Goal: Information Seeking & Learning: Learn about a topic

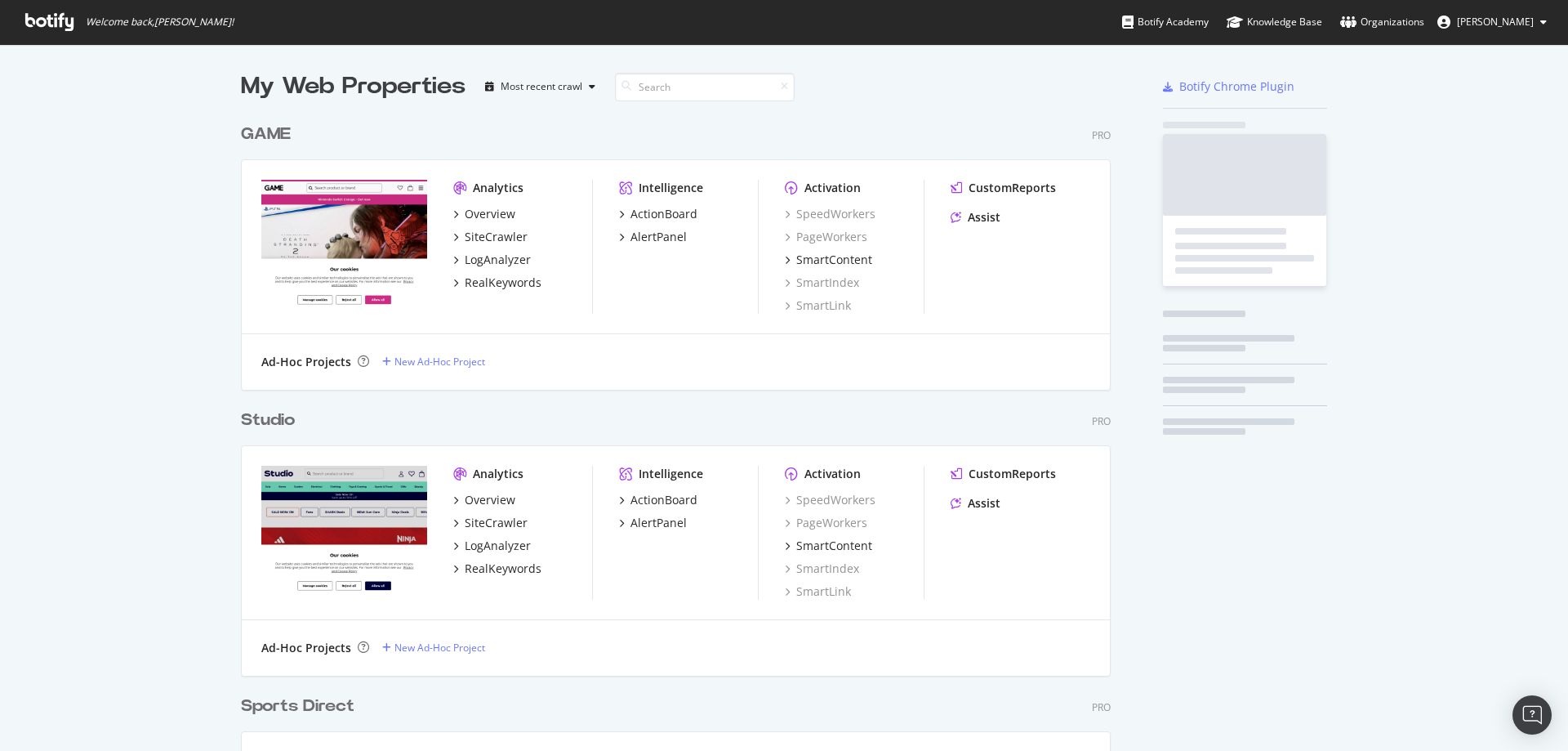
scroll to position [1298, 871]
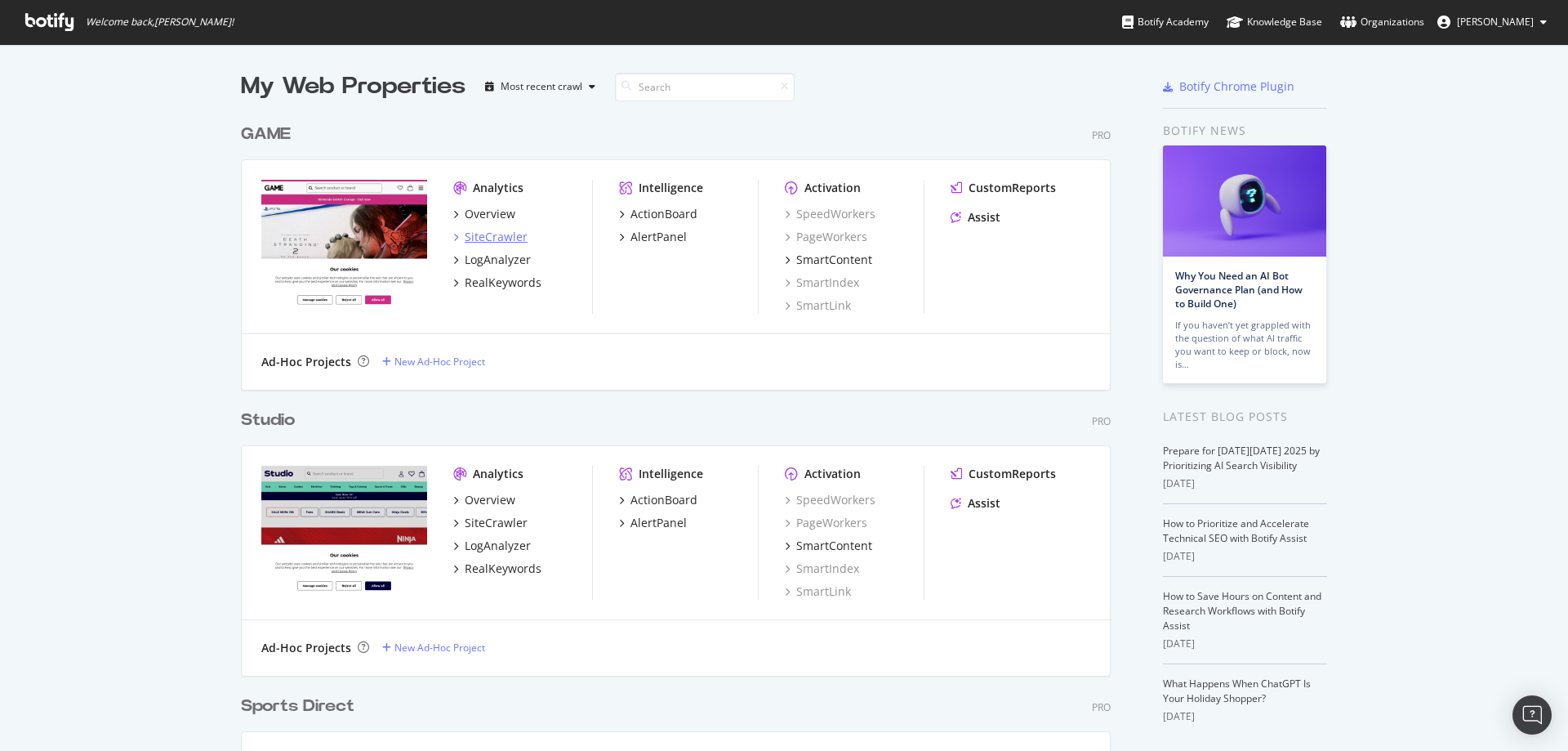
click at [493, 236] on div "SiteCrawler" at bounding box center [496, 237] width 63 height 17
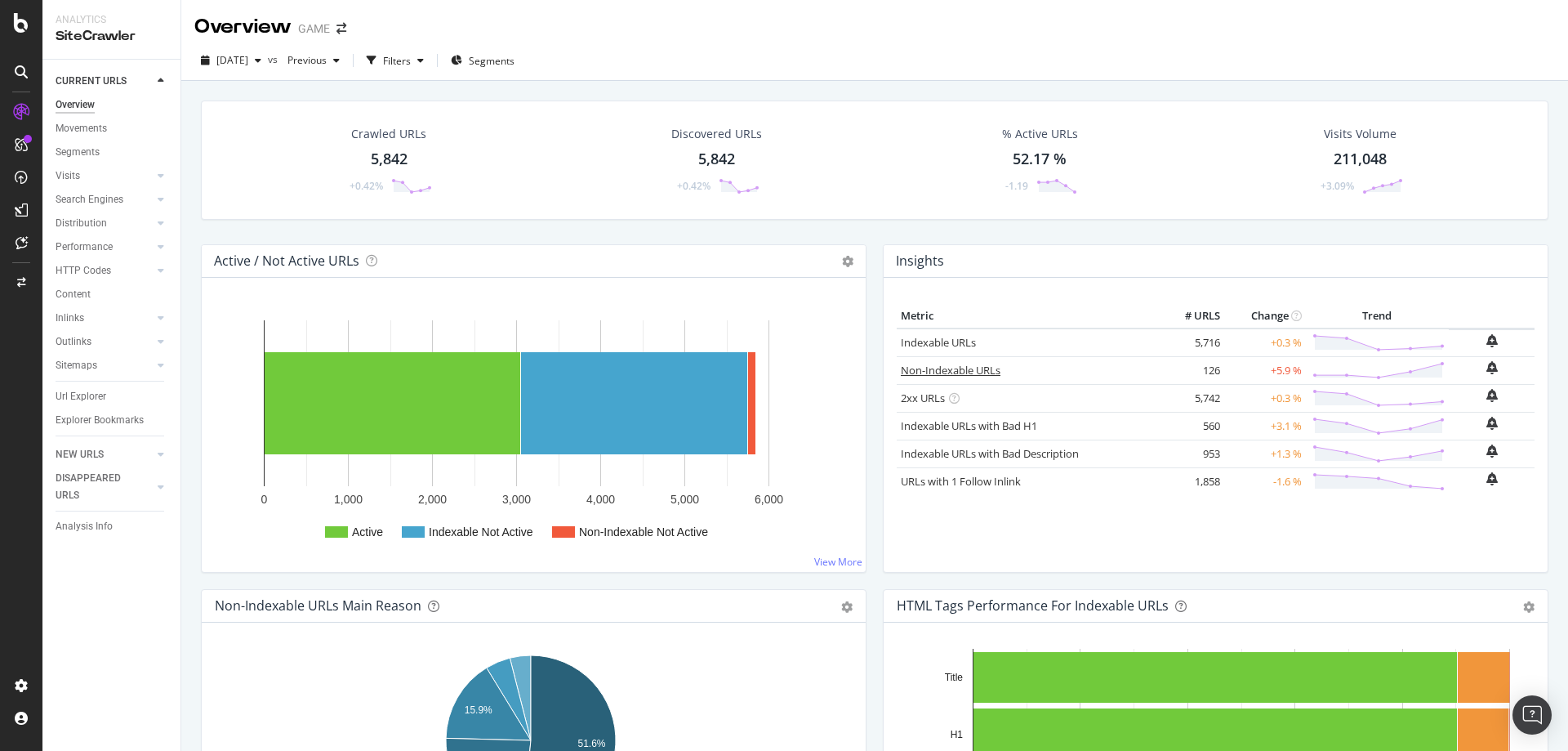
click at [940, 373] on link "Non-Indexable URLs" at bounding box center [950, 370] width 99 height 15
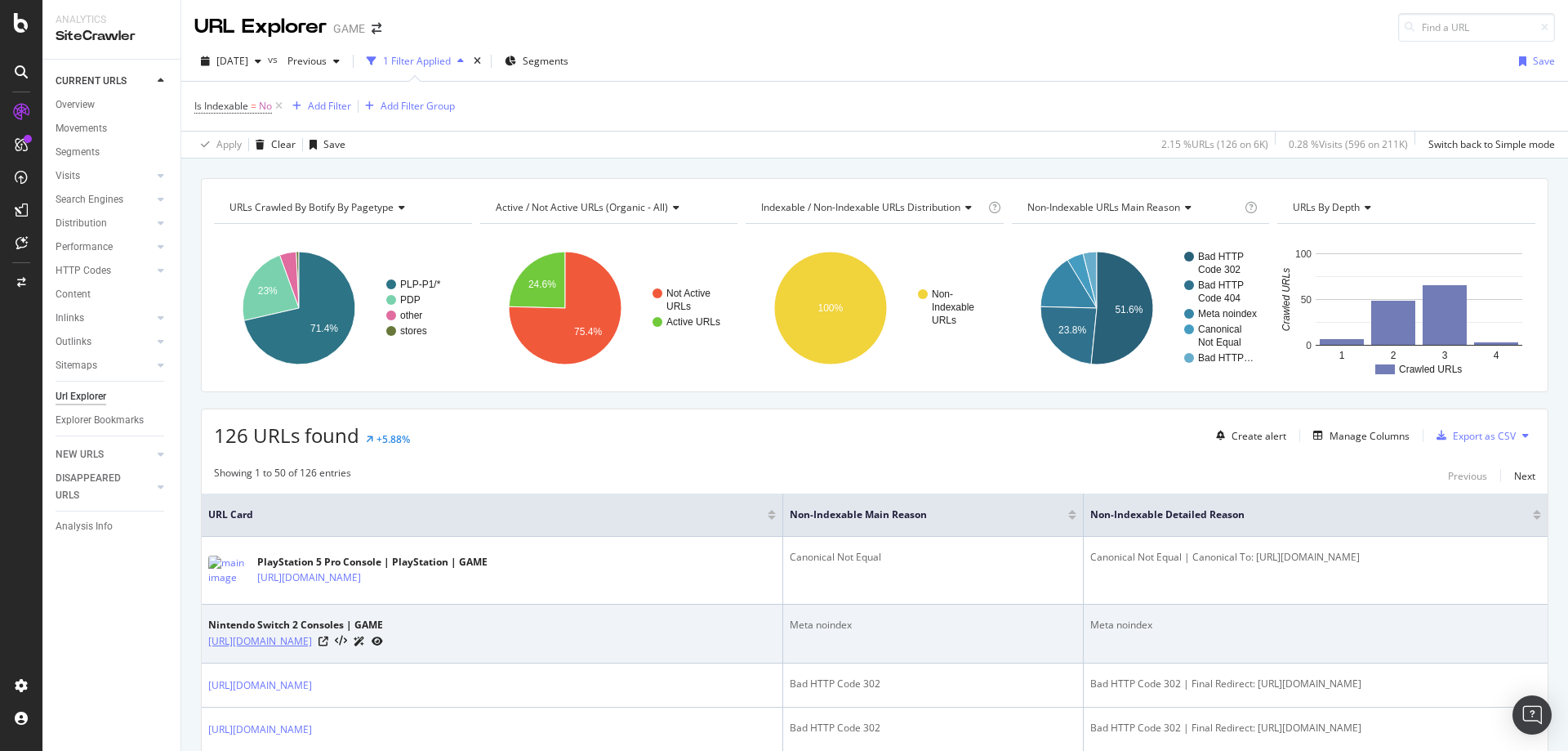
click at [312, 644] on link "https://www.game.co.uk/nintendo/switch-2/consoles" at bounding box center [260, 642] width 103 height 17
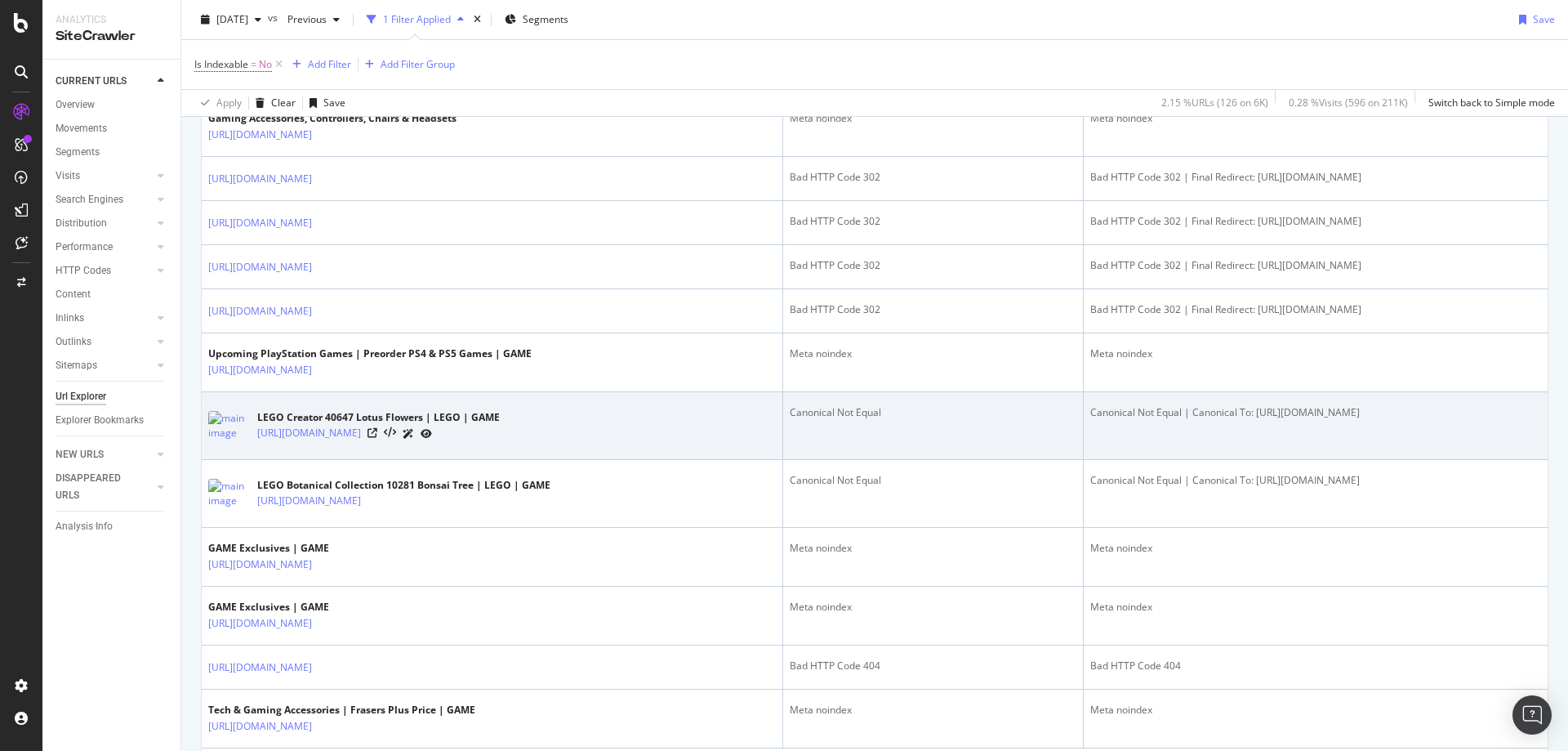
scroll to position [2436, 0]
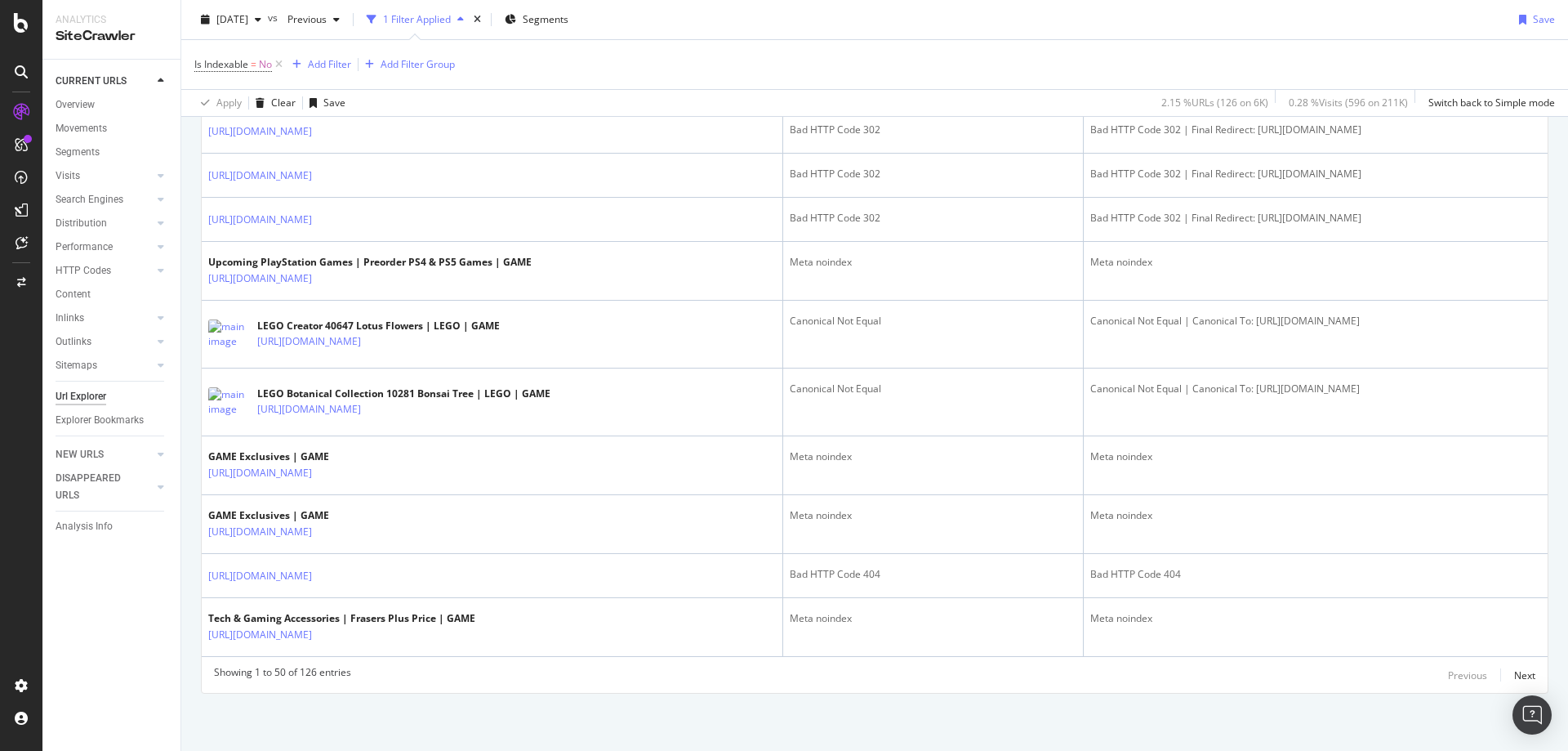
click at [1498, 678] on div "Previous Next" at bounding box center [1492, 675] width 88 height 20
click at [1500, 678] on div "Previous Next" at bounding box center [1492, 675] width 88 height 20
click at [1522, 667] on div "Next" at bounding box center [1525, 675] width 22 height 18
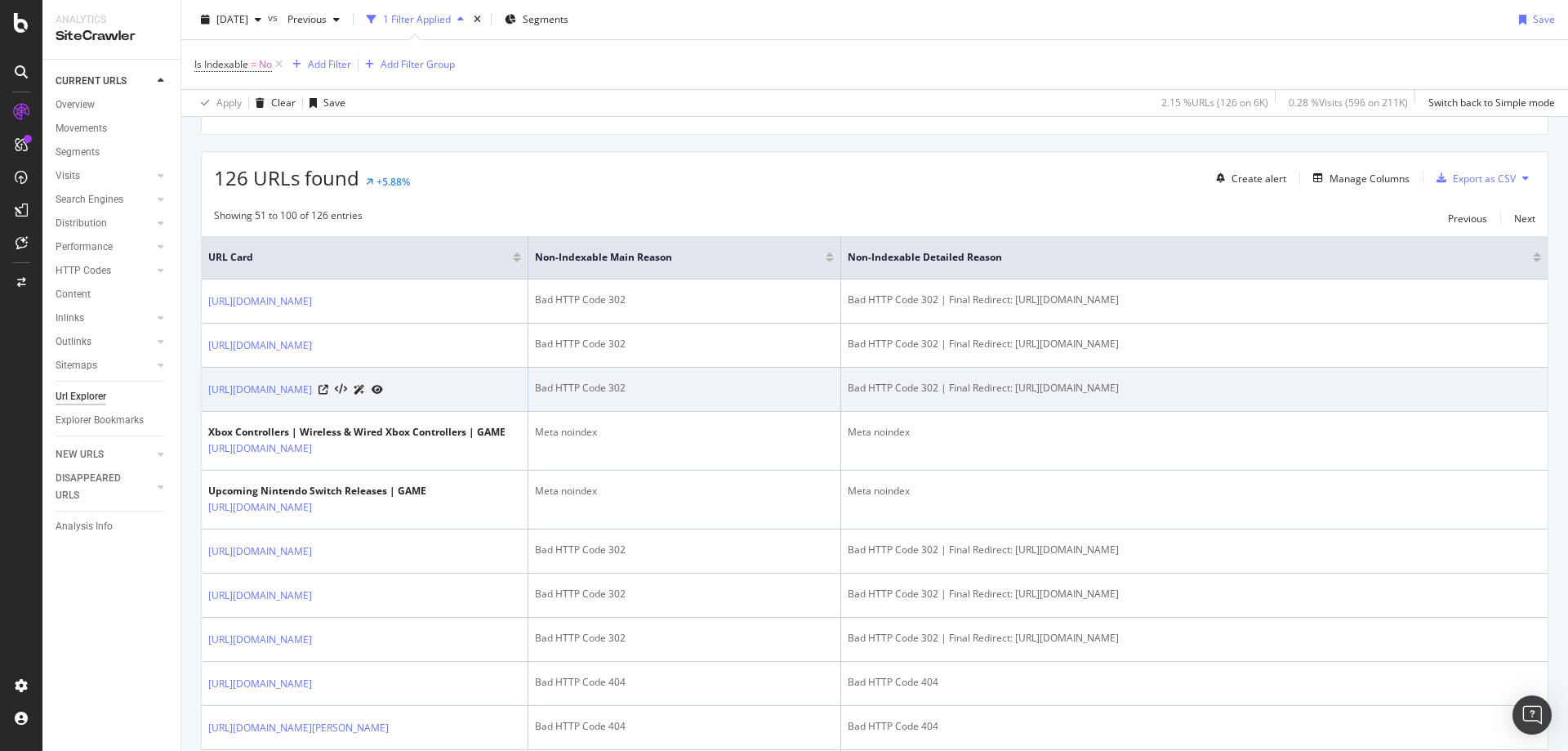
scroll to position [408, 0]
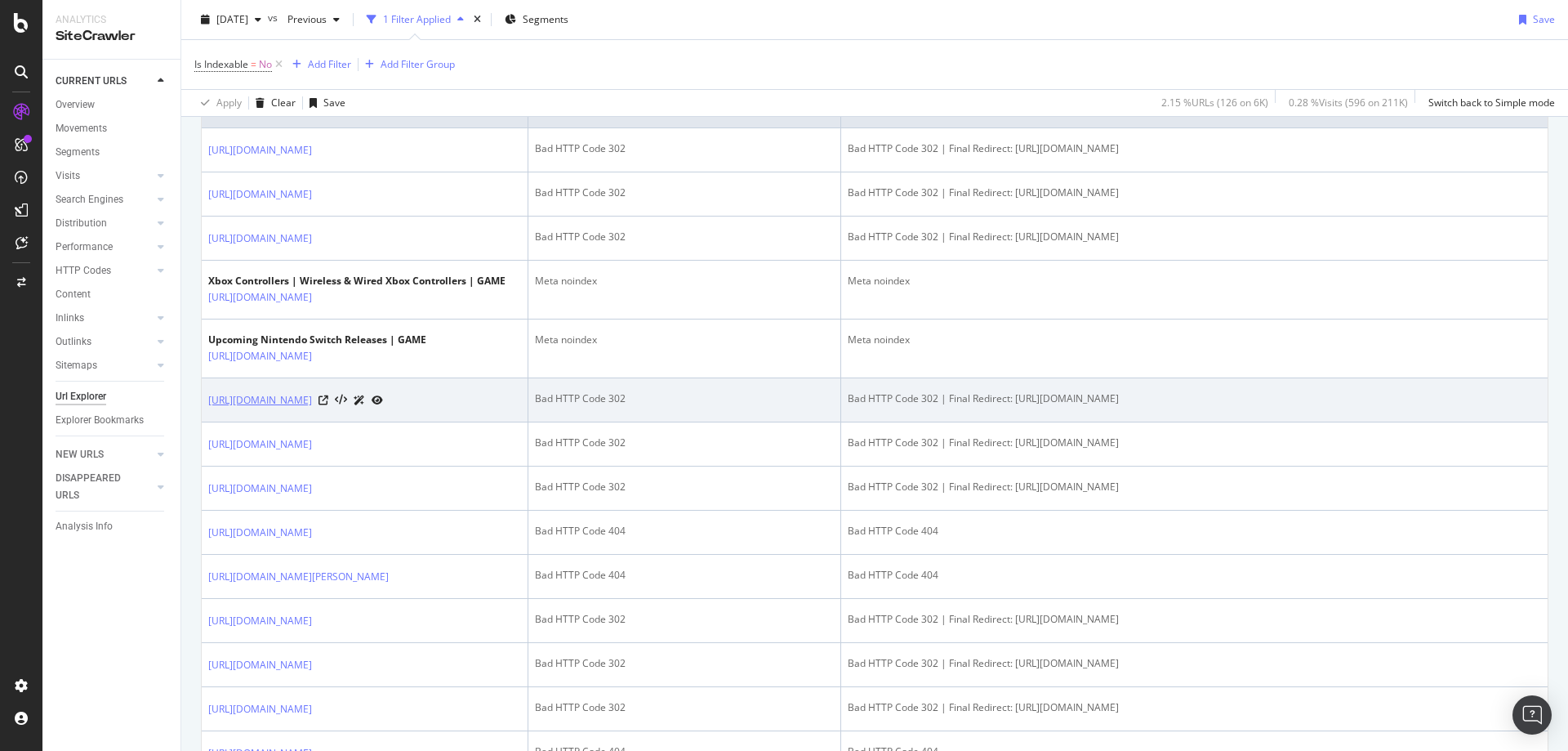
click at [312, 408] on link "[URL][DOMAIN_NAME]" at bounding box center [260, 401] width 103 height 17
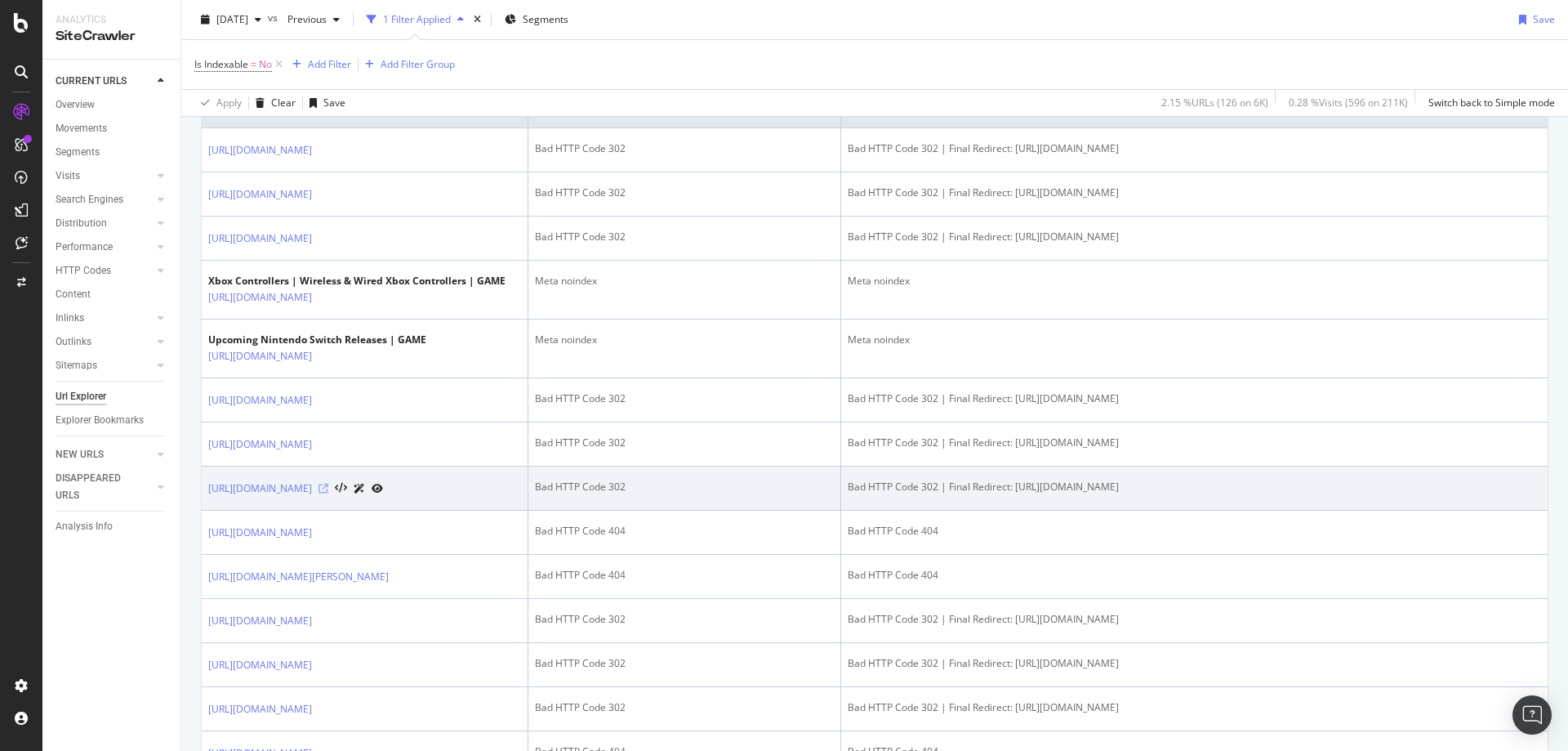
click at [329, 493] on icon at bounding box center [324, 489] width 10 height 10
click at [312, 497] on link "https://www.game.co.uk/games/splatoon/splatoon-3" at bounding box center [260, 489] width 103 height 17
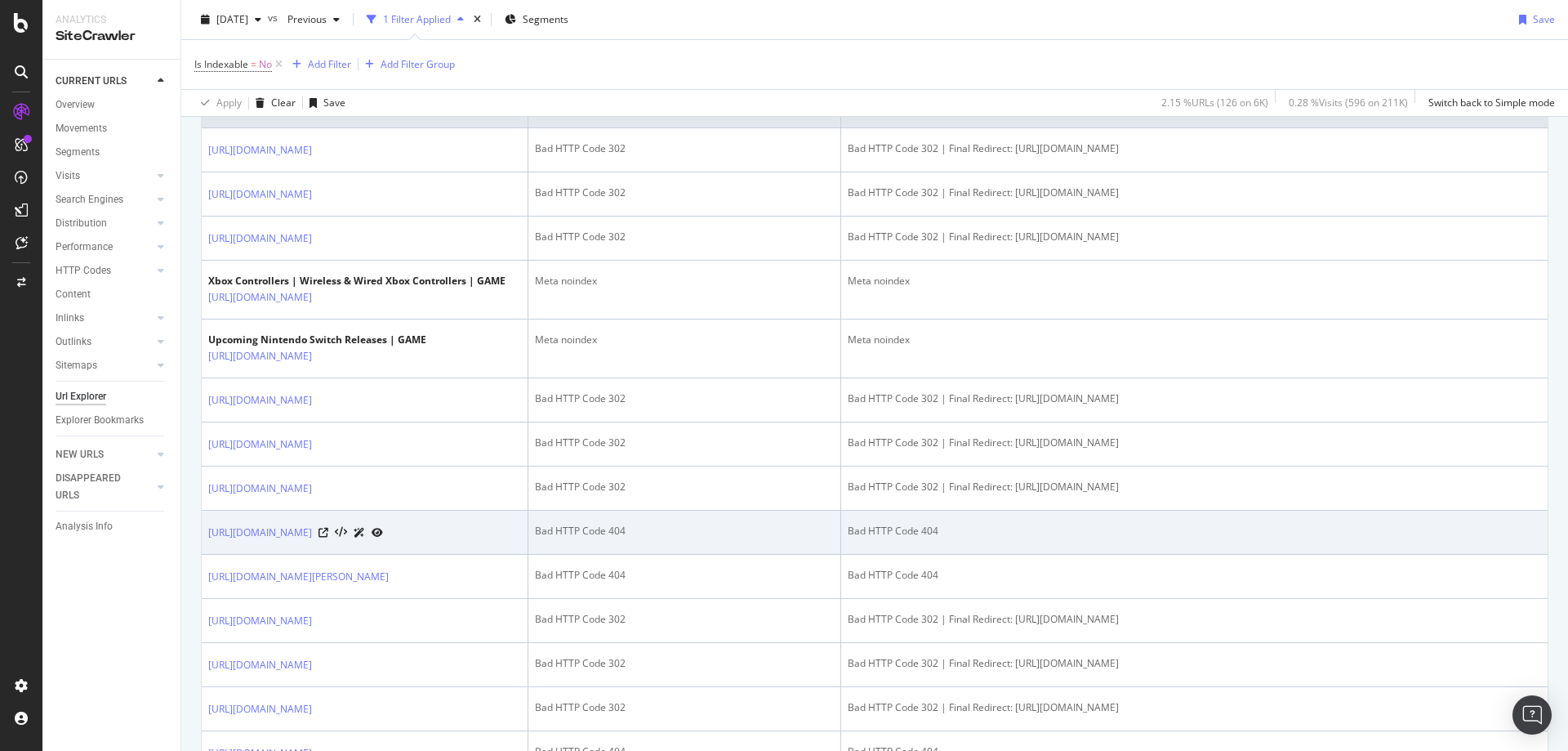
click at [383, 541] on div "https://www.game.co.uk/sports-direct" at bounding box center [296, 532] width 175 height 17
click at [329, 537] on icon at bounding box center [324, 532] width 10 height 10
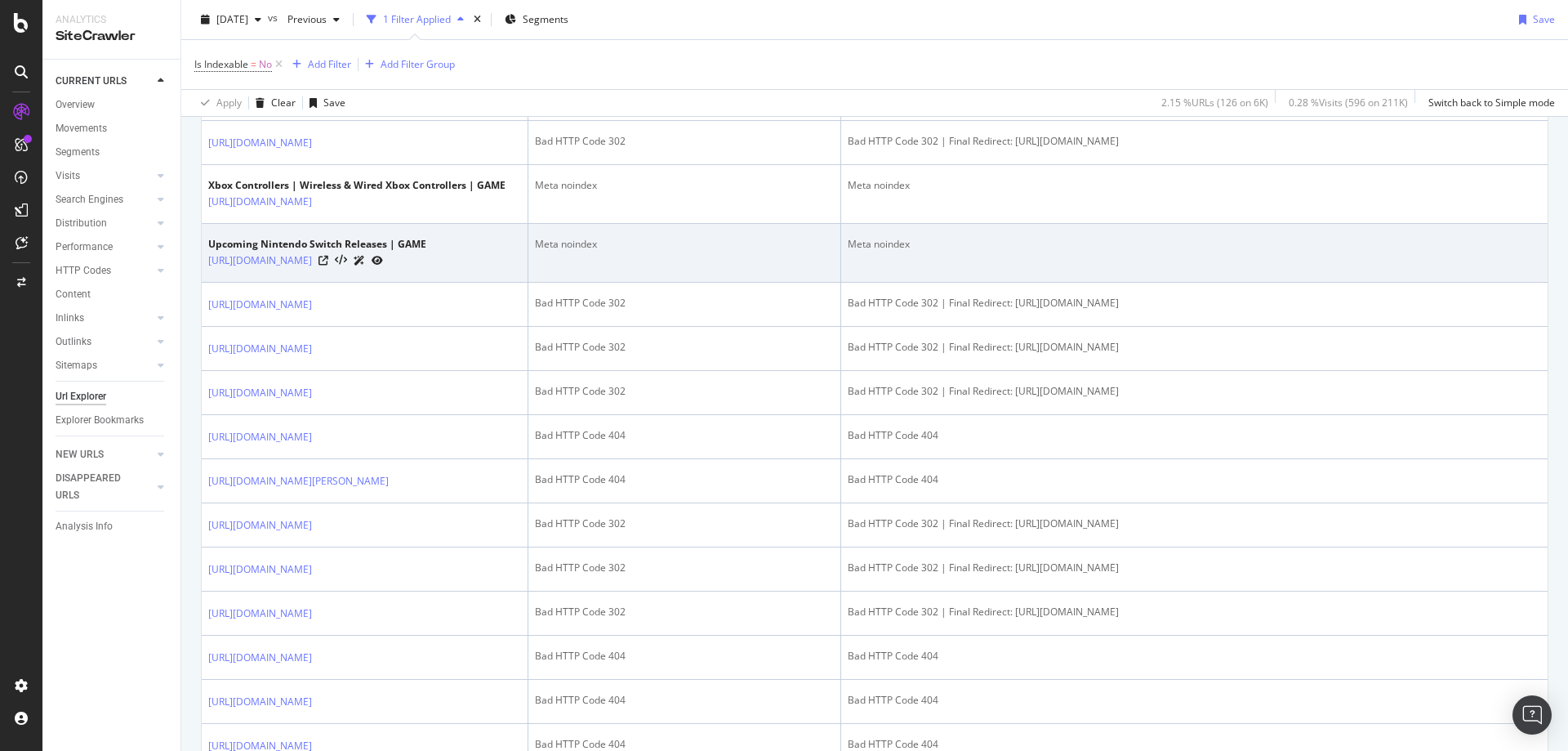
scroll to position [653, 0]
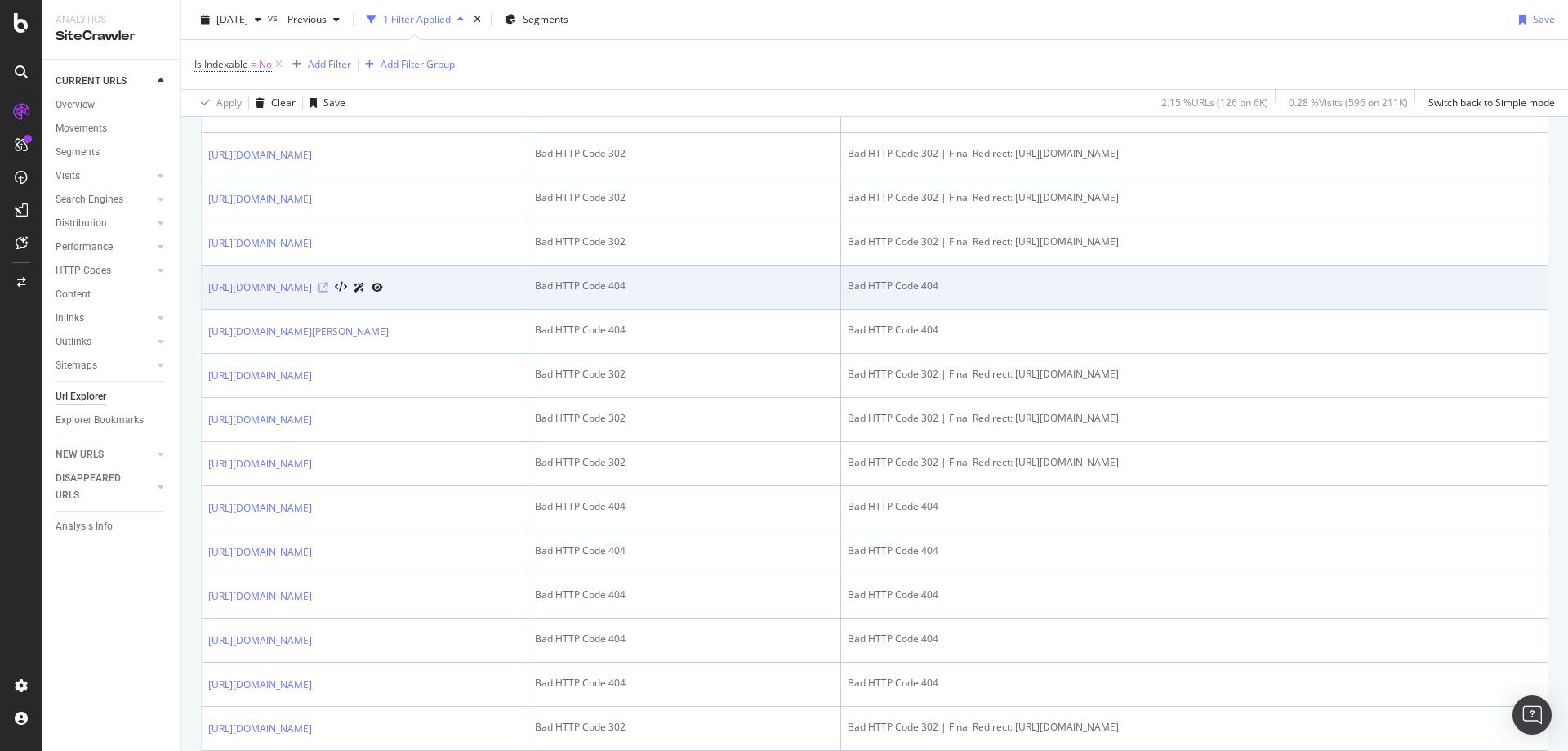
click at [329, 292] on icon at bounding box center [324, 287] width 10 height 10
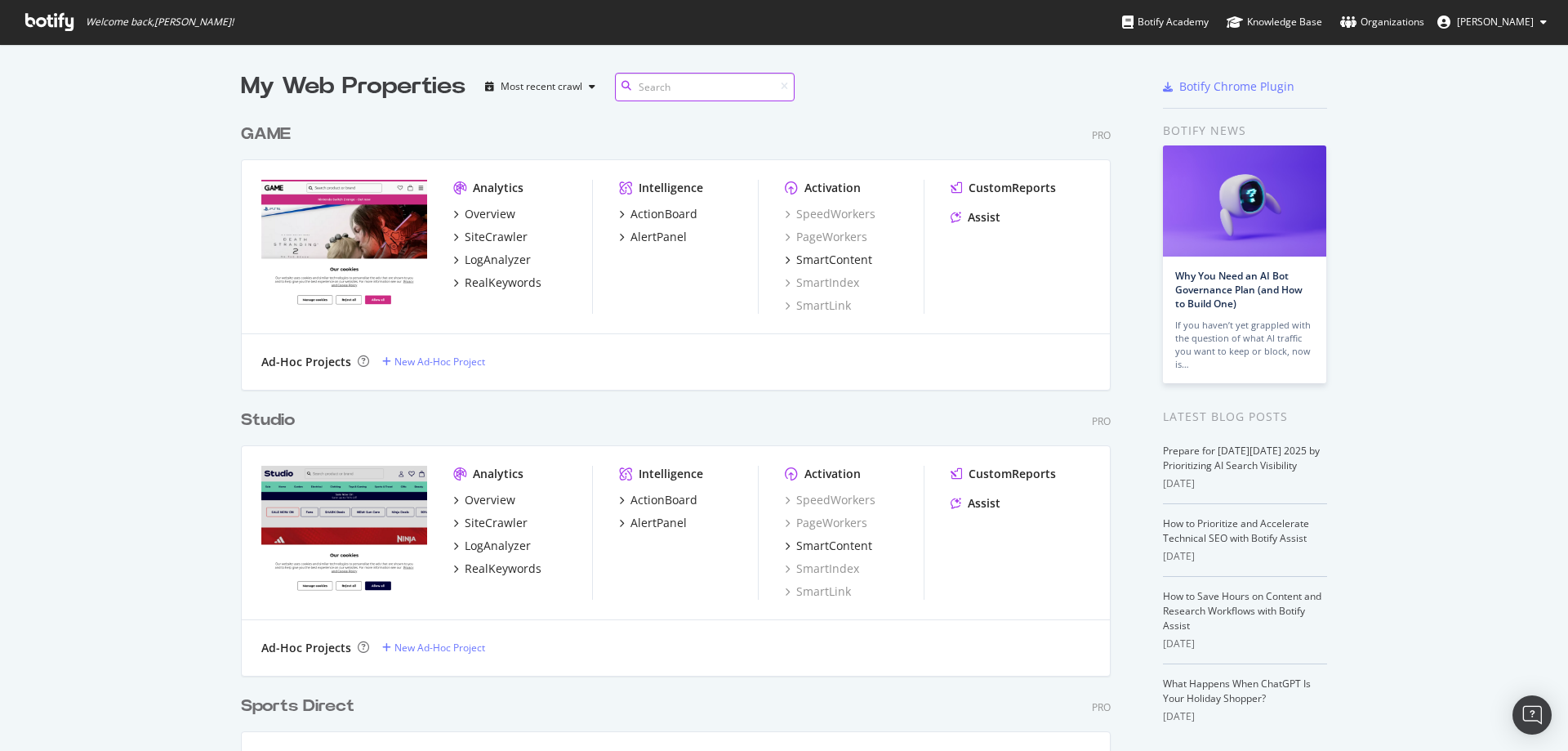
scroll to position [1298, 871]
click at [479, 232] on div "SiteCrawler" at bounding box center [496, 237] width 63 height 17
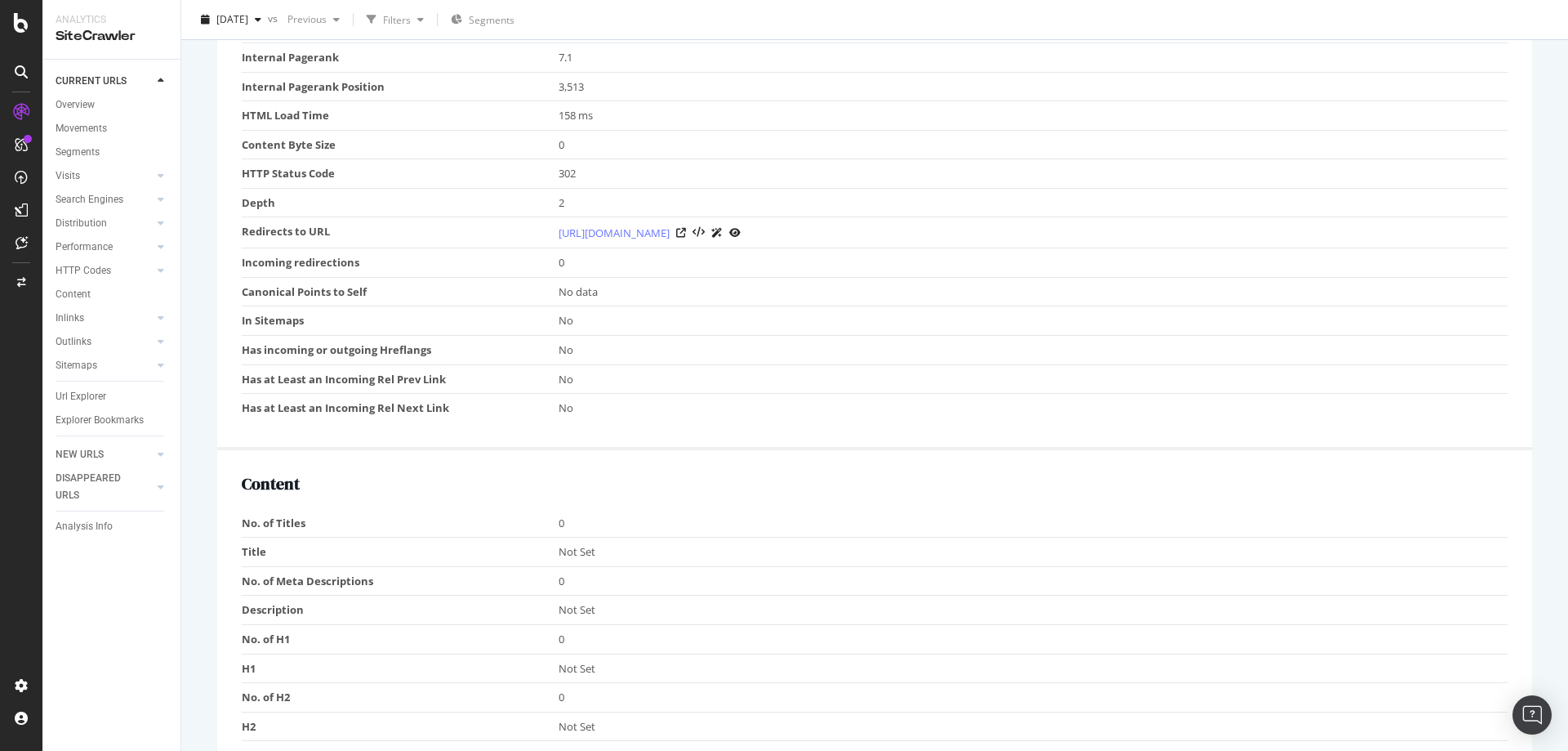
scroll to position [572, 0]
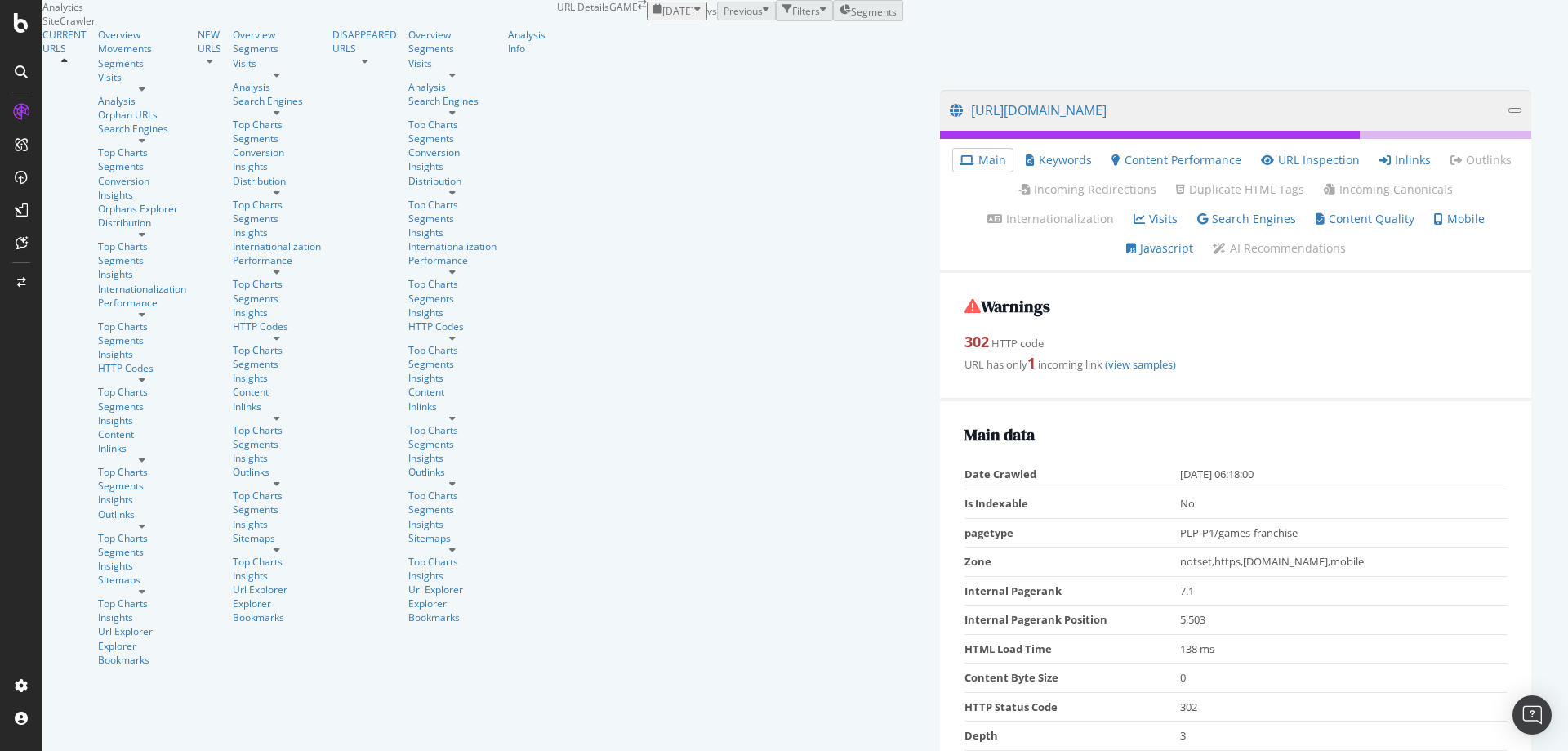
scroll to position [653, 0]
